Goal: Communication & Community: Participate in discussion

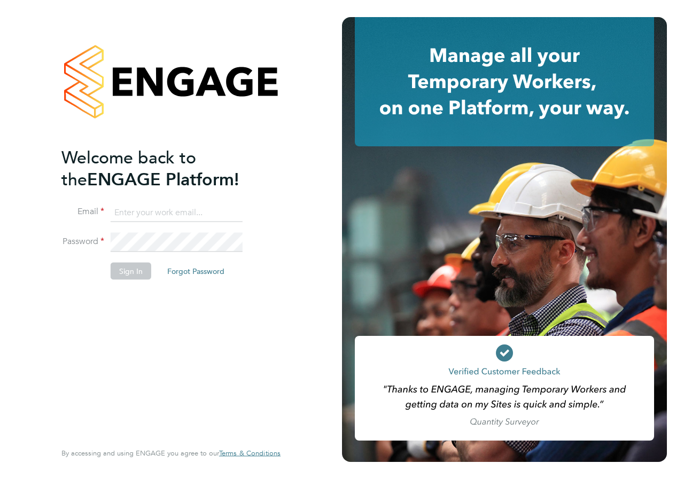
click at [160, 209] on input at bounding box center [177, 212] width 132 height 19
type input "emma.wood1@ncclondon.ac.uk"
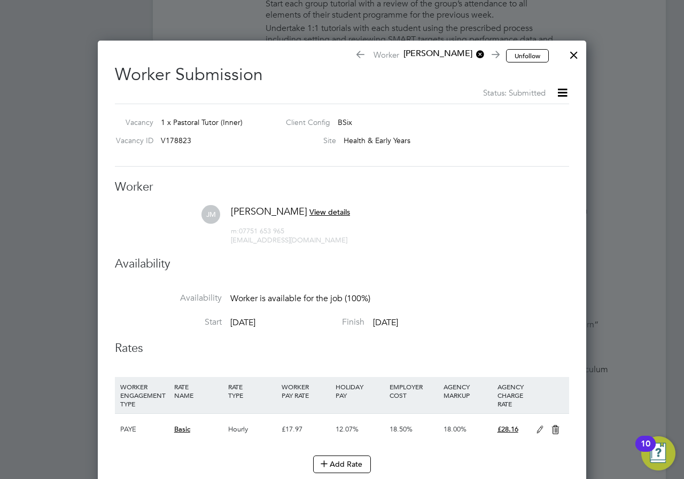
click at [568, 55] on div at bounding box center [573, 52] width 19 height 19
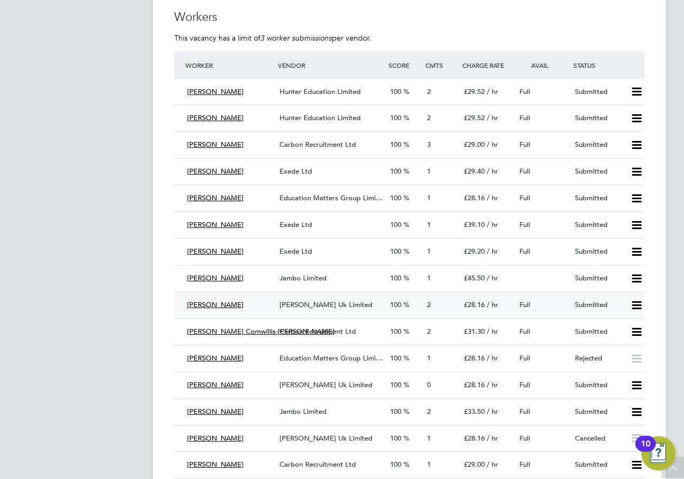
click at [355, 309] on div "Morgan Hunt Uk Limited" at bounding box center [330, 305] width 111 height 18
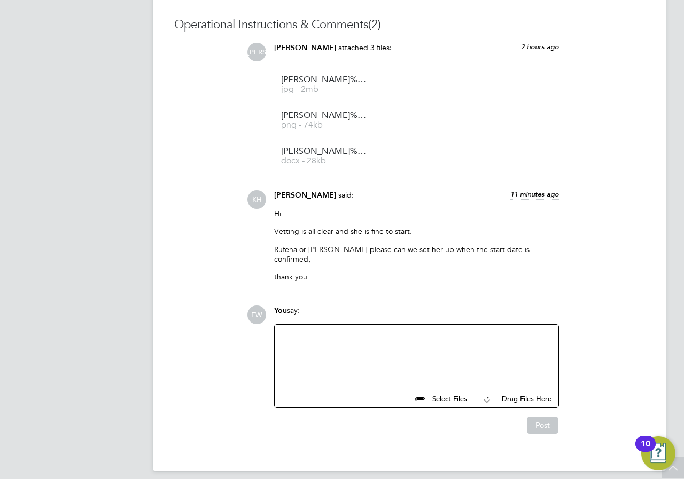
click at [375, 356] on div at bounding box center [416, 354] width 271 height 46
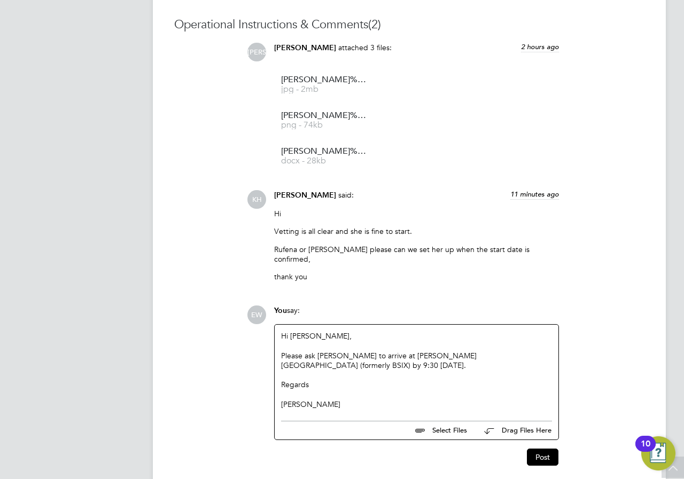
click at [541, 351] on div "Please ask Jennifer to arrive at Hackney Sixth Form College (formerly BSIX) by …" at bounding box center [416, 360] width 271 height 19
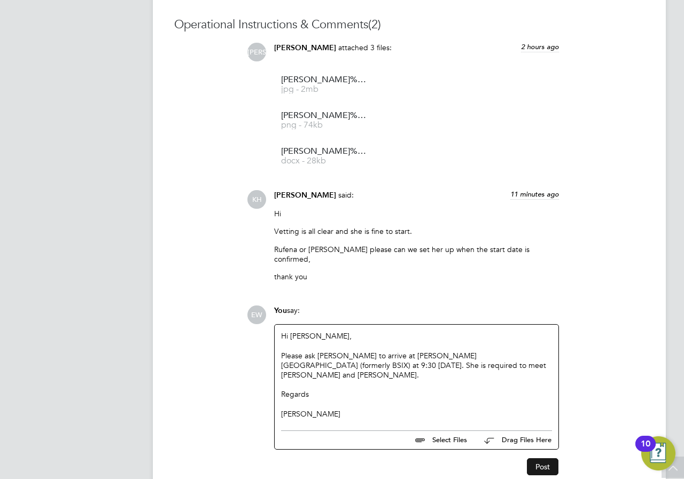
click at [545, 458] on button "Post" at bounding box center [543, 466] width 32 height 17
